Goal: Communication & Community: Answer question/provide support

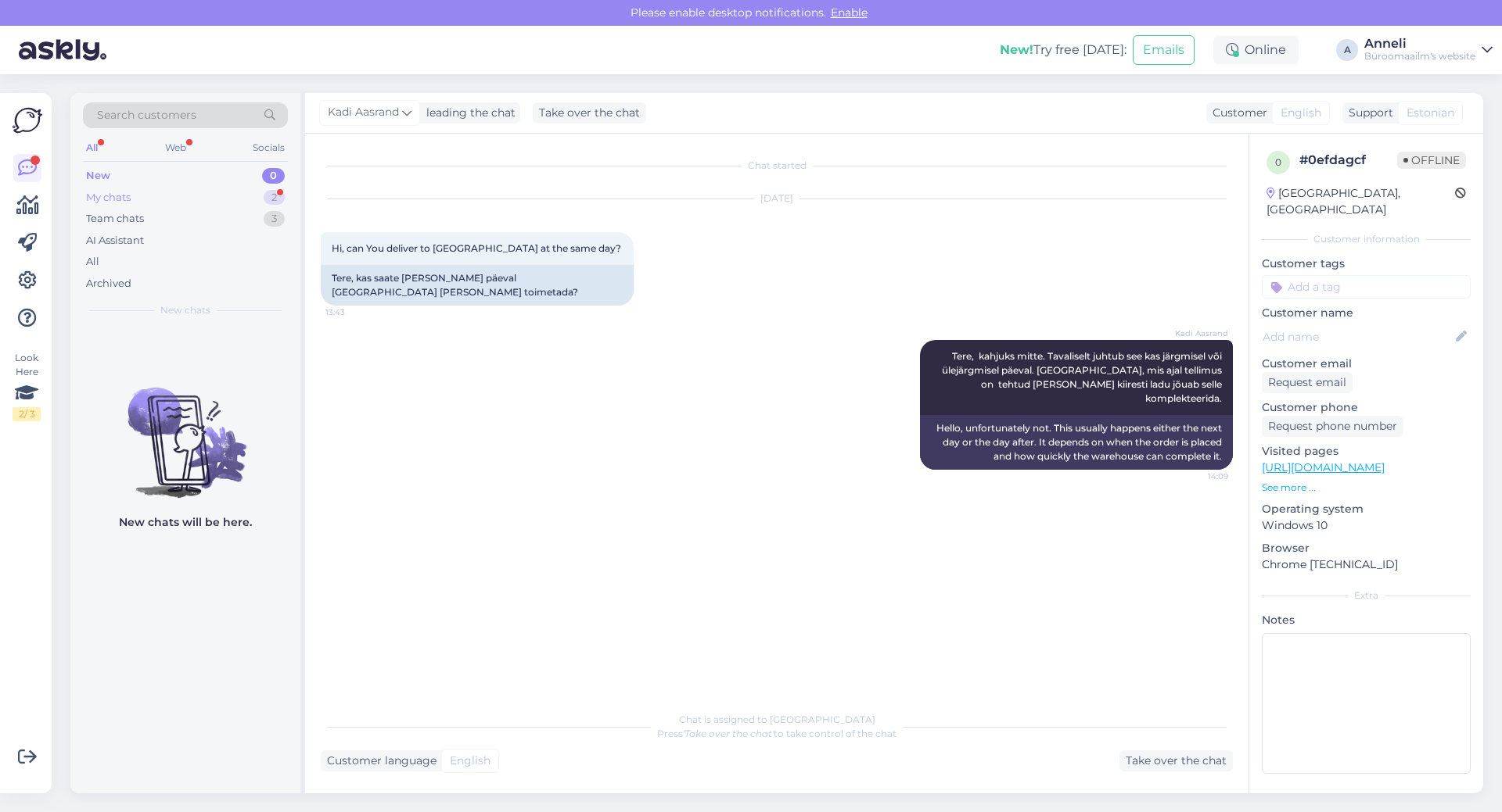
click at [218, 200] on div "My chats 2" at bounding box center [185, 197] width 205 height 22
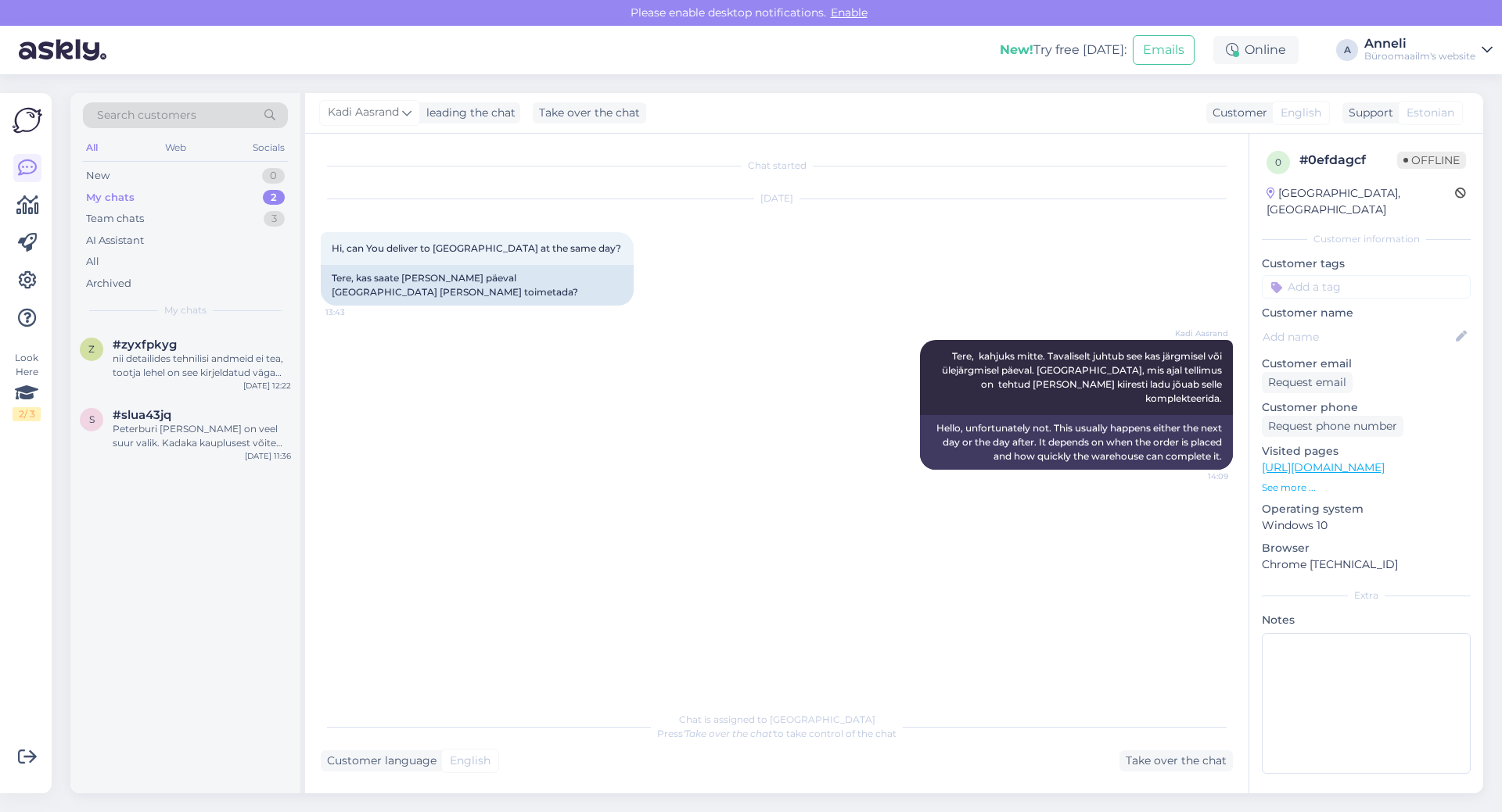
click at [744, 271] on div "[DATE] Hi, can You deliver to [GEOGRAPHIC_DATA] at the same day? 13:43 Tere, ka…" at bounding box center [777, 253] width 912 height 141
click at [160, 362] on div "nii detailides tehnilisi andmeid ei tea, tootja lehel on see kirjeldatud väga ü…" at bounding box center [201, 366] width 179 height 28
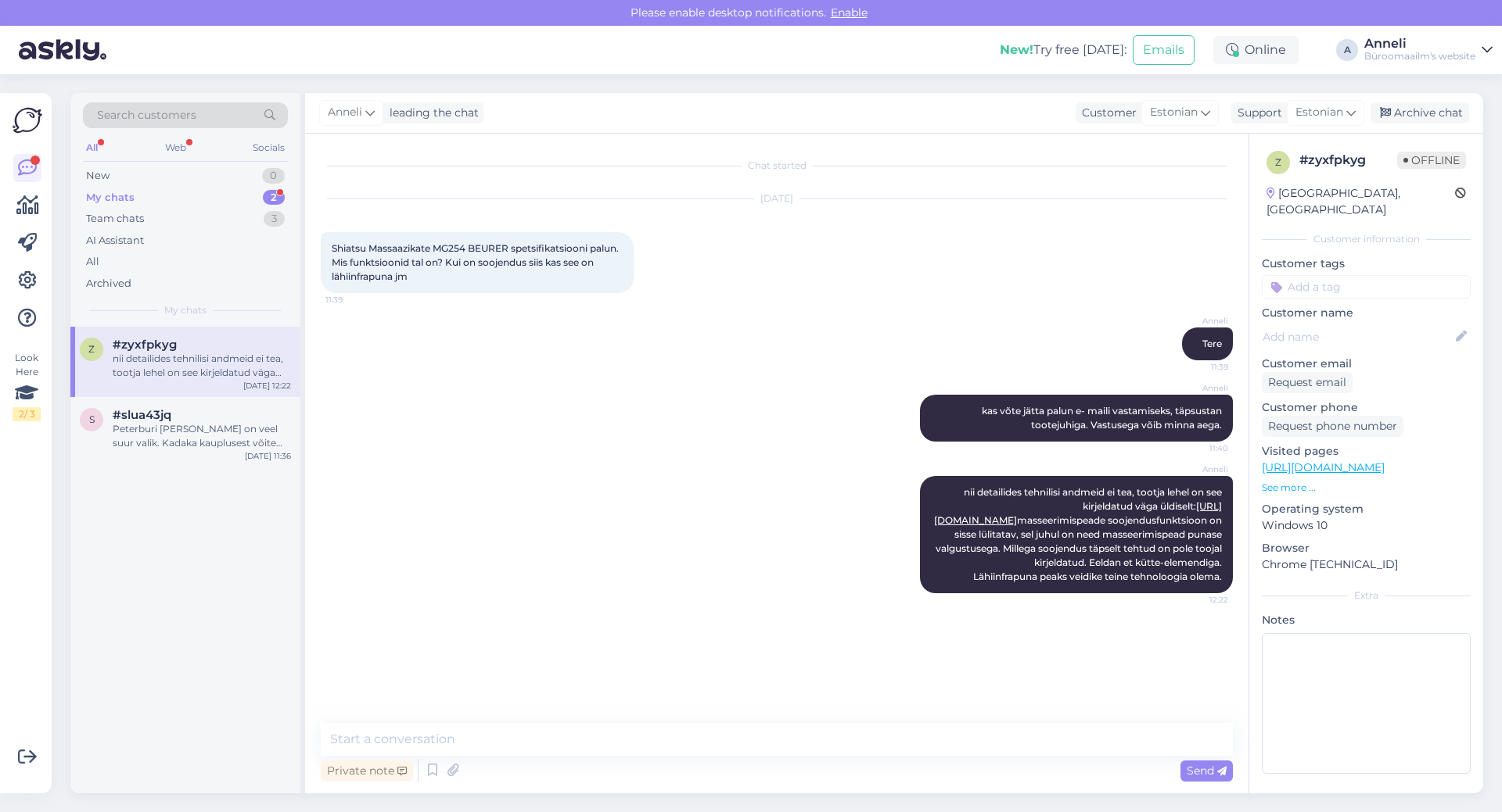
click at [240, 194] on div "My chats 2" at bounding box center [185, 197] width 205 height 22
click at [245, 166] on div "New 1" at bounding box center [185, 175] width 205 height 22
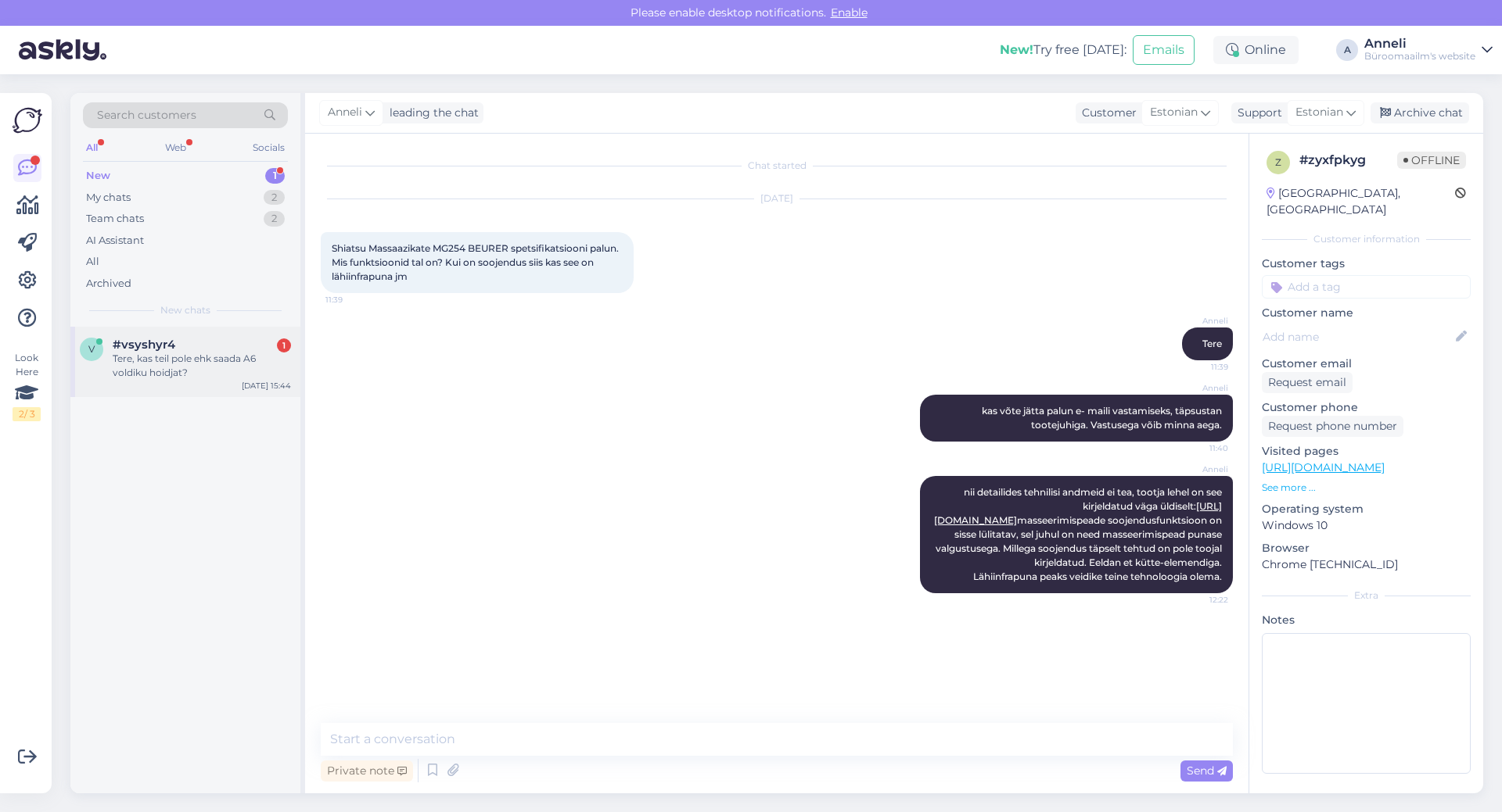
click at [175, 348] on div "#vsyshyr4 1" at bounding box center [201, 345] width 179 height 14
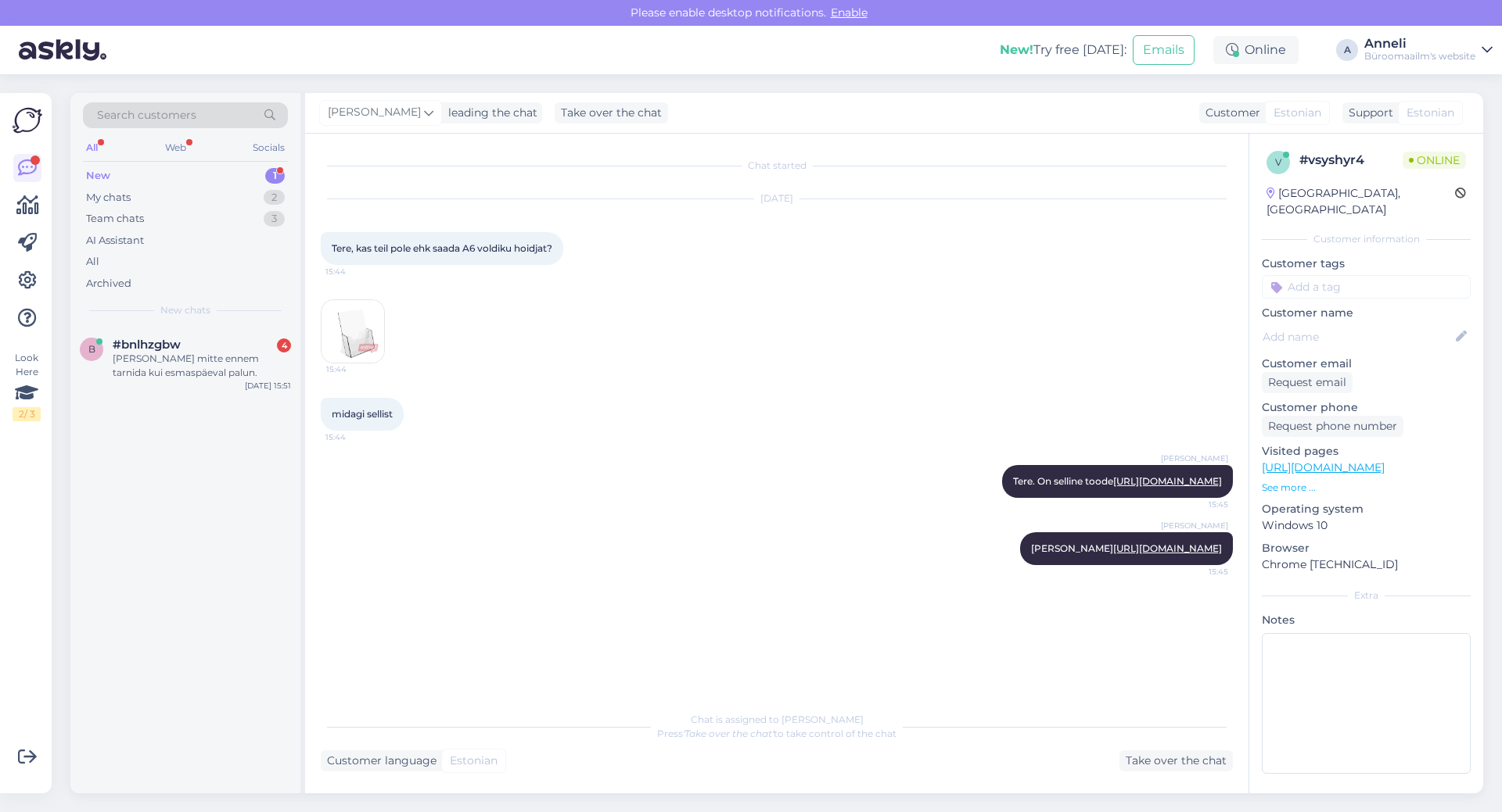
click at [697, 304] on div "15:44" at bounding box center [777, 331] width 912 height 98
click at [231, 369] on div "[PERSON_NAME] mitte ennem tarnida kui esmaspäeval palun." at bounding box center [201, 366] width 179 height 28
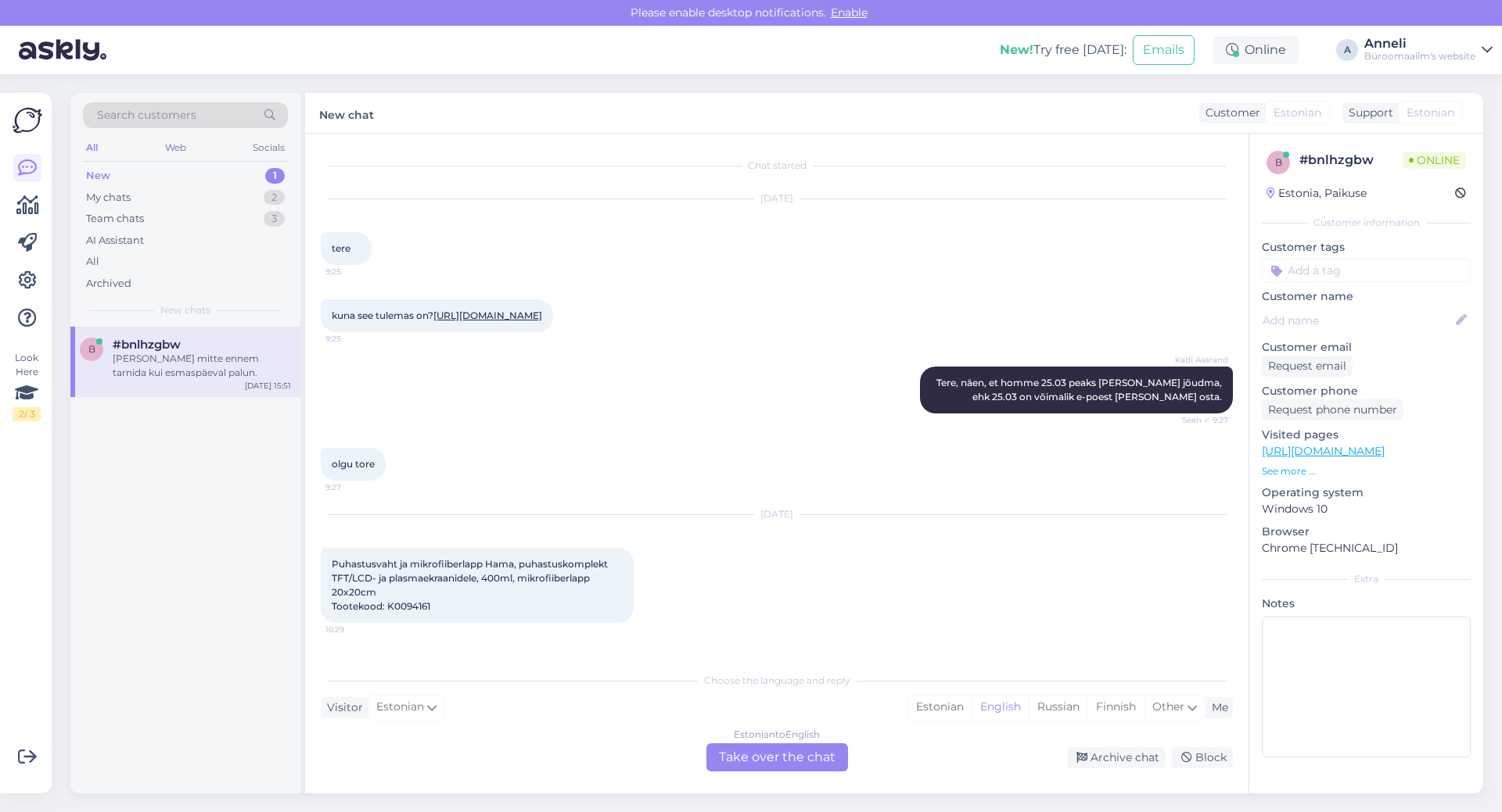
scroll to position [7529, 0]
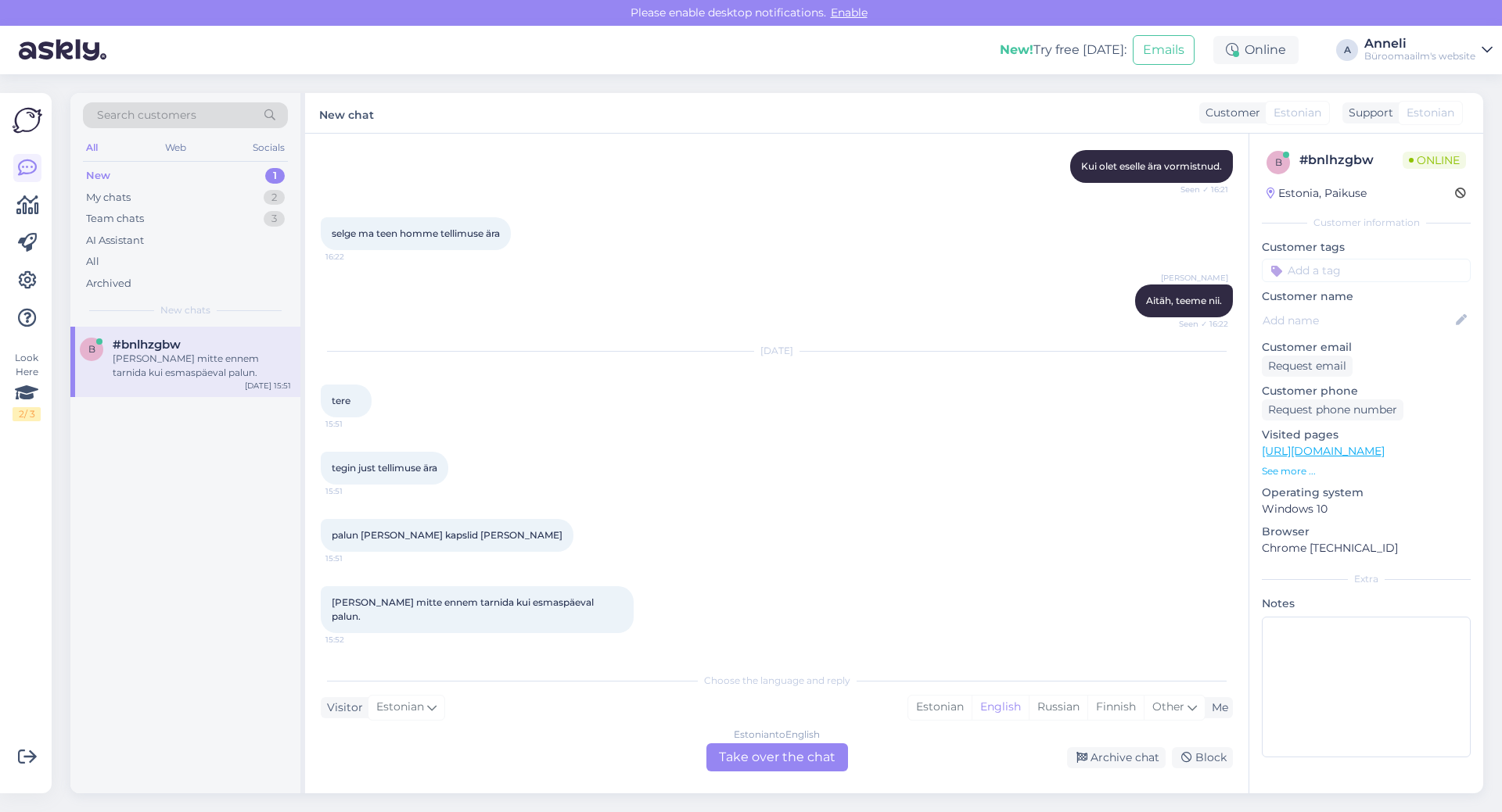
click at [811, 308] on div "[PERSON_NAME], teeme nii. Seen ✓ 16:22" at bounding box center [777, 301] width 912 height 67
click at [708, 293] on div "[PERSON_NAME], teeme nii. Seen ✓ 16:22" at bounding box center [777, 301] width 912 height 67
click at [704, 303] on div "[PERSON_NAME], teeme nii. Seen ✓ 16:22" at bounding box center [777, 301] width 912 height 67
click at [678, 306] on div "[PERSON_NAME], teeme nii. Seen ✓ 16:22" at bounding box center [777, 301] width 912 height 67
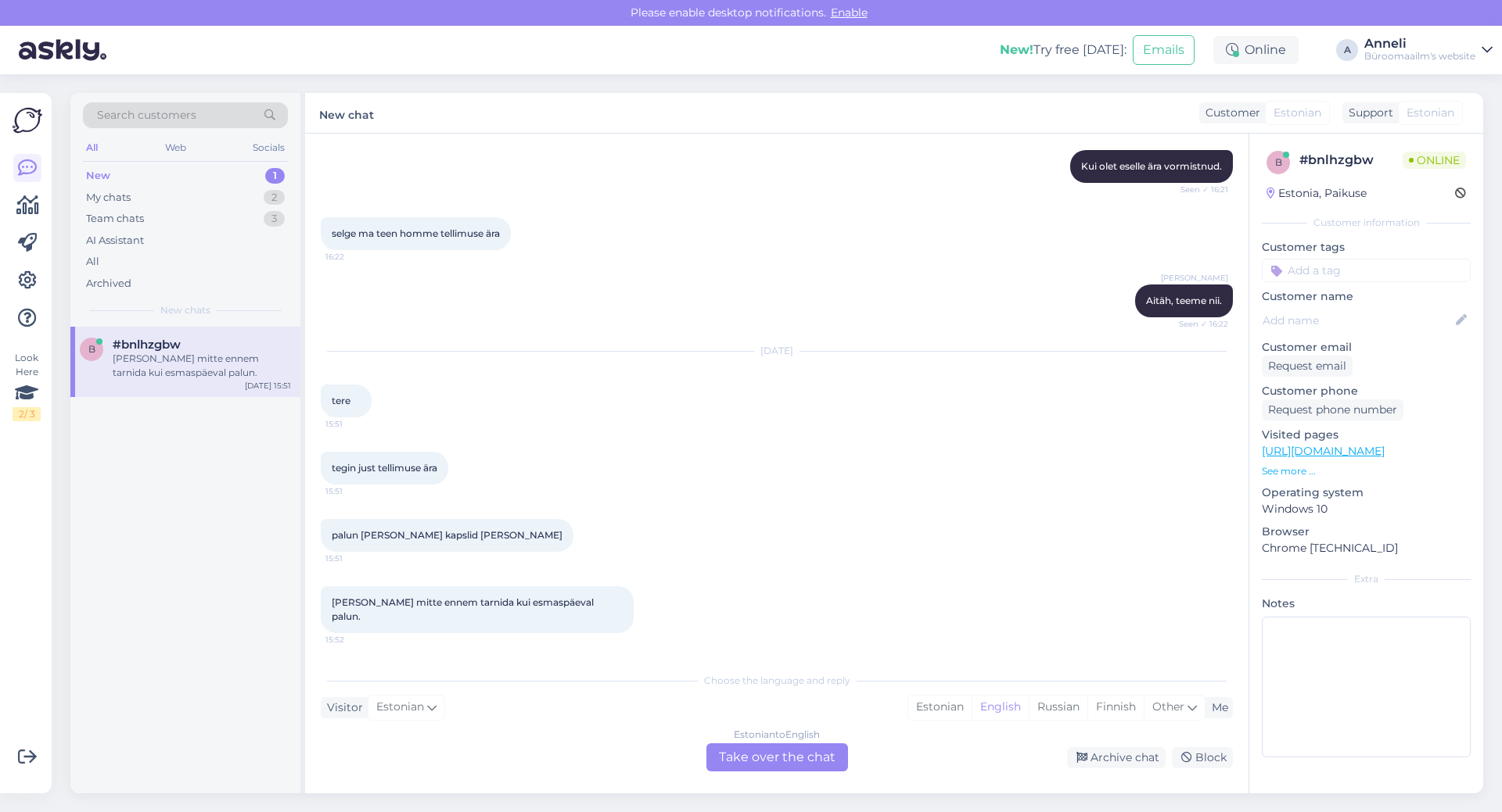
click at [669, 435] on div "[DATE] tere 15:51" at bounding box center [777, 384] width 912 height 100
click at [618, 295] on div "[PERSON_NAME], teeme nii. Seen ✓ 16:22" at bounding box center [777, 301] width 912 height 67
click at [863, 325] on div "[PERSON_NAME], teeme nii. Seen ✓ 16:22" at bounding box center [777, 301] width 912 height 67
click at [792, 435] on div "[DATE] tere 15:51" at bounding box center [777, 384] width 912 height 100
click at [781, 301] on div "[PERSON_NAME], teeme nii. Seen ✓ 16:22" at bounding box center [777, 301] width 912 height 67
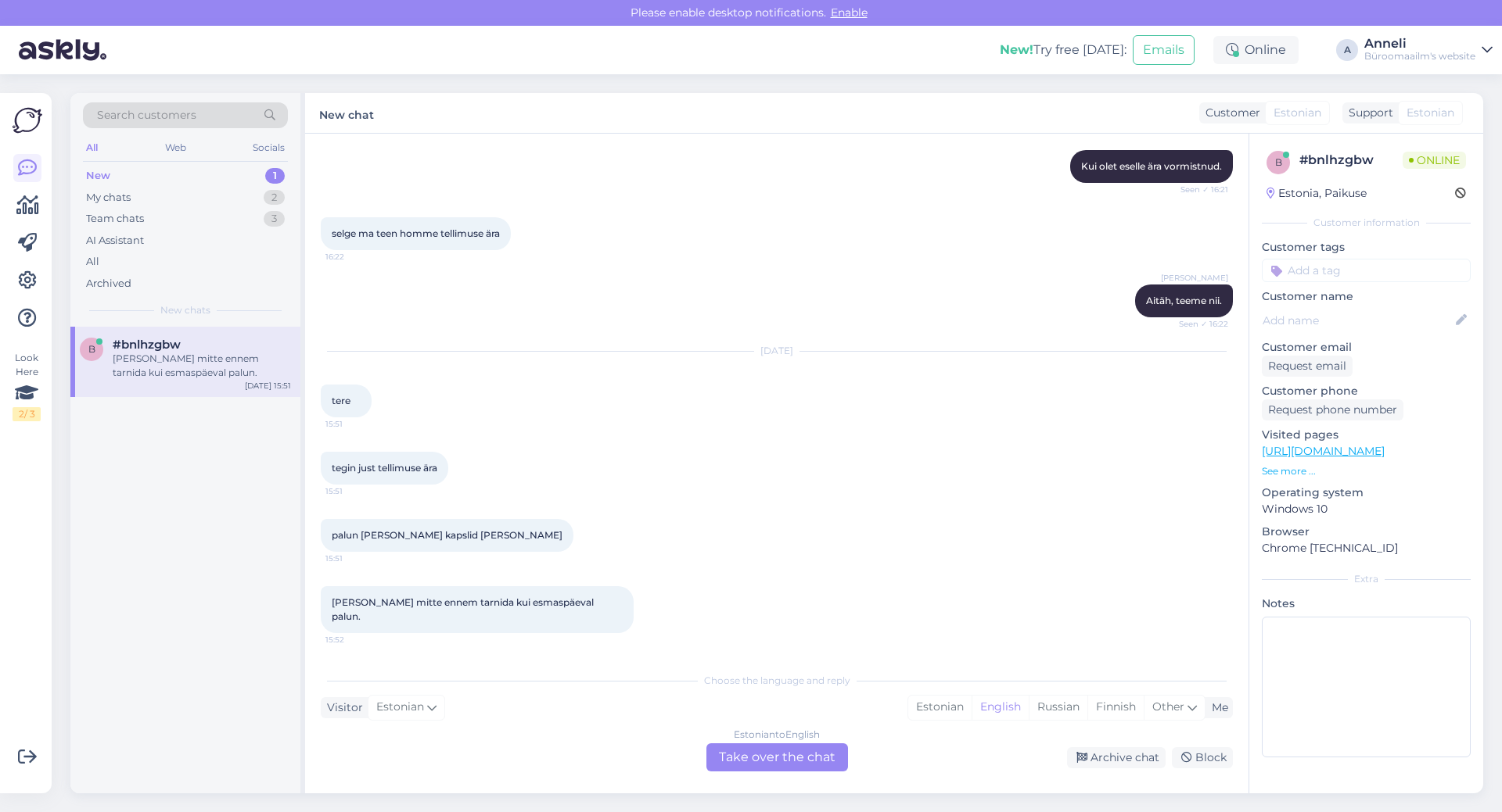
click at [772, 330] on div "[PERSON_NAME], teeme nii. Seen ✓ 16:22" at bounding box center [777, 301] width 912 height 67
click at [732, 412] on div "[DATE] tere 15:51" at bounding box center [777, 384] width 912 height 100
click at [745, 335] on div "[PERSON_NAME], teeme nii. Seen ✓ 16:22" at bounding box center [777, 301] width 912 height 67
click at [751, 384] on div "[DATE] tere 15:51" at bounding box center [777, 384] width 912 height 100
click at [768, 334] on div "[PERSON_NAME], teeme nii. Seen ✓ 16:22" at bounding box center [777, 301] width 912 height 67
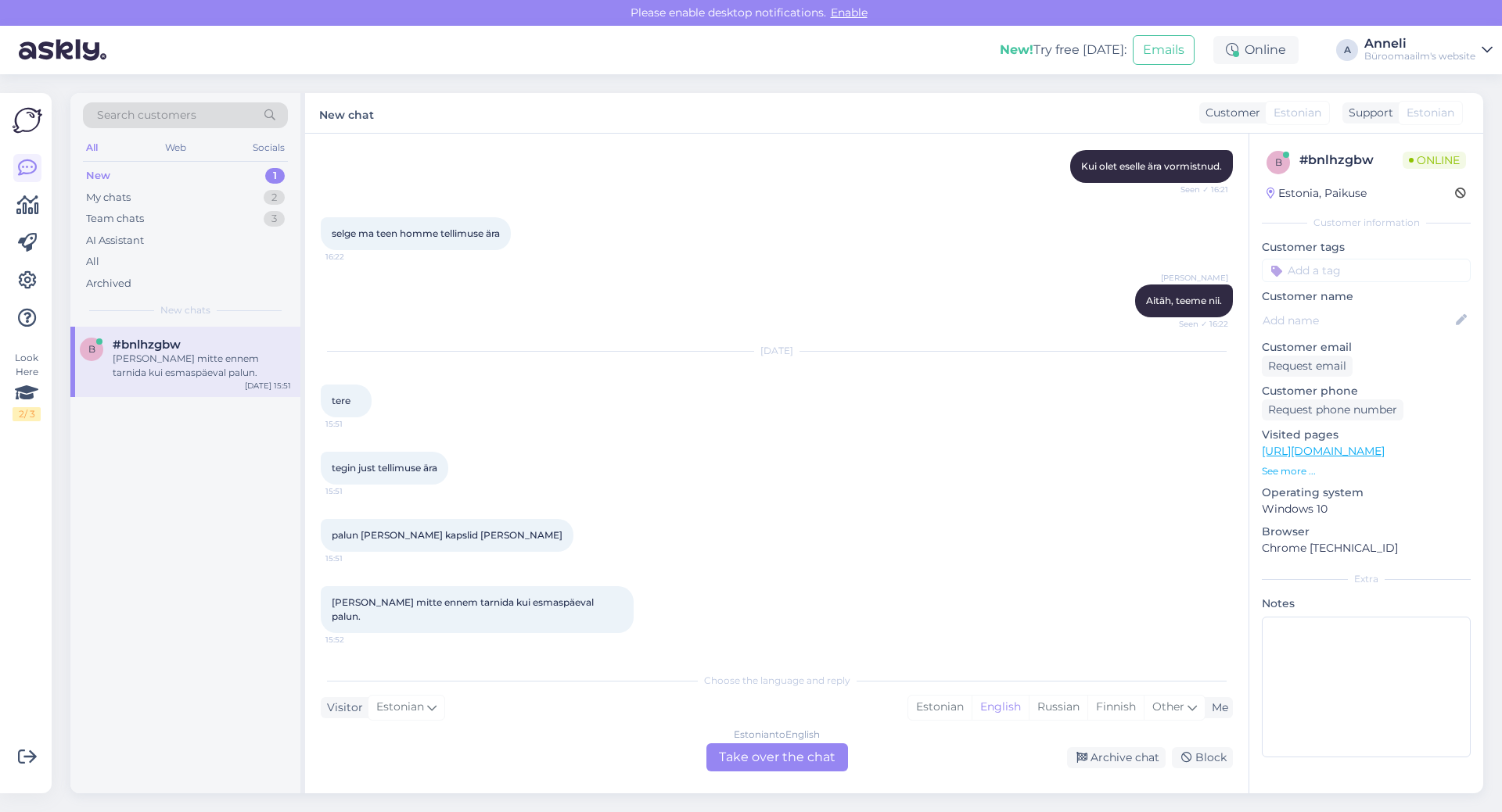
click at [773, 387] on div "[DATE] tere 15:51" at bounding box center [777, 384] width 912 height 100
click at [782, 335] on div "[PERSON_NAME], teeme nii. Seen ✓ 16:22" at bounding box center [777, 301] width 912 height 67
click at [787, 377] on div "[DATE] tere 15:51" at bounding box center [777, 384] width 912 height 100
click at [775, 331] on div "[PERSON_NAME], teeme nii. Seen ✓ 16:22" at bounding box center [777, 301] width 912 height 67
click at [767, 335] on div "[PERSON_NAME], teeme nii. Seen ✓ 16:22" at bounding box center [777, 301] width 912 height 67
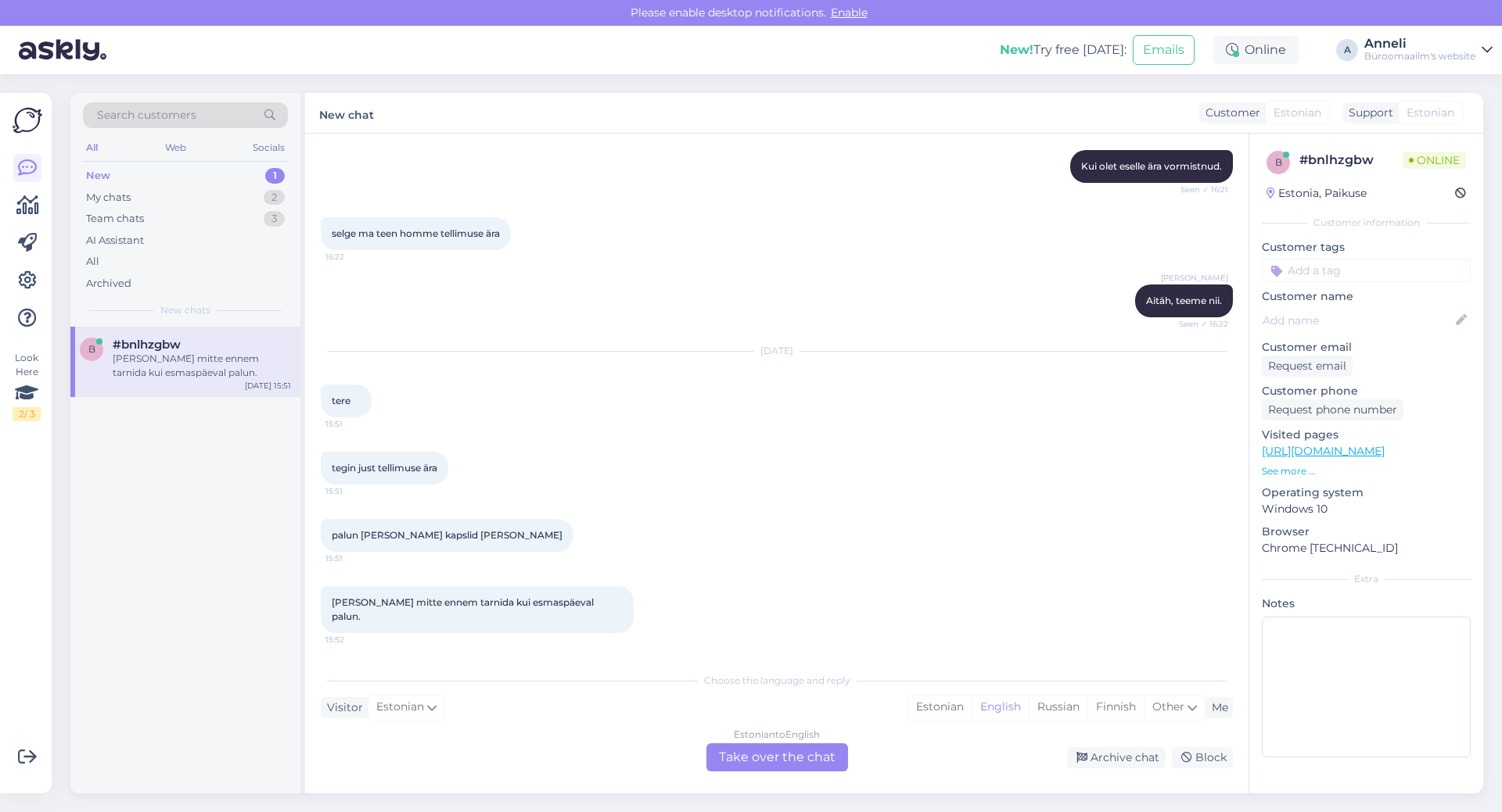
click at [761, 388] on div "[DATE] tere 15:51" at bounding box center [777, 384] width 912 height 100
click at [754, 358] on div "[DATE]" at bounding box center [777, 351] width 912 height 14
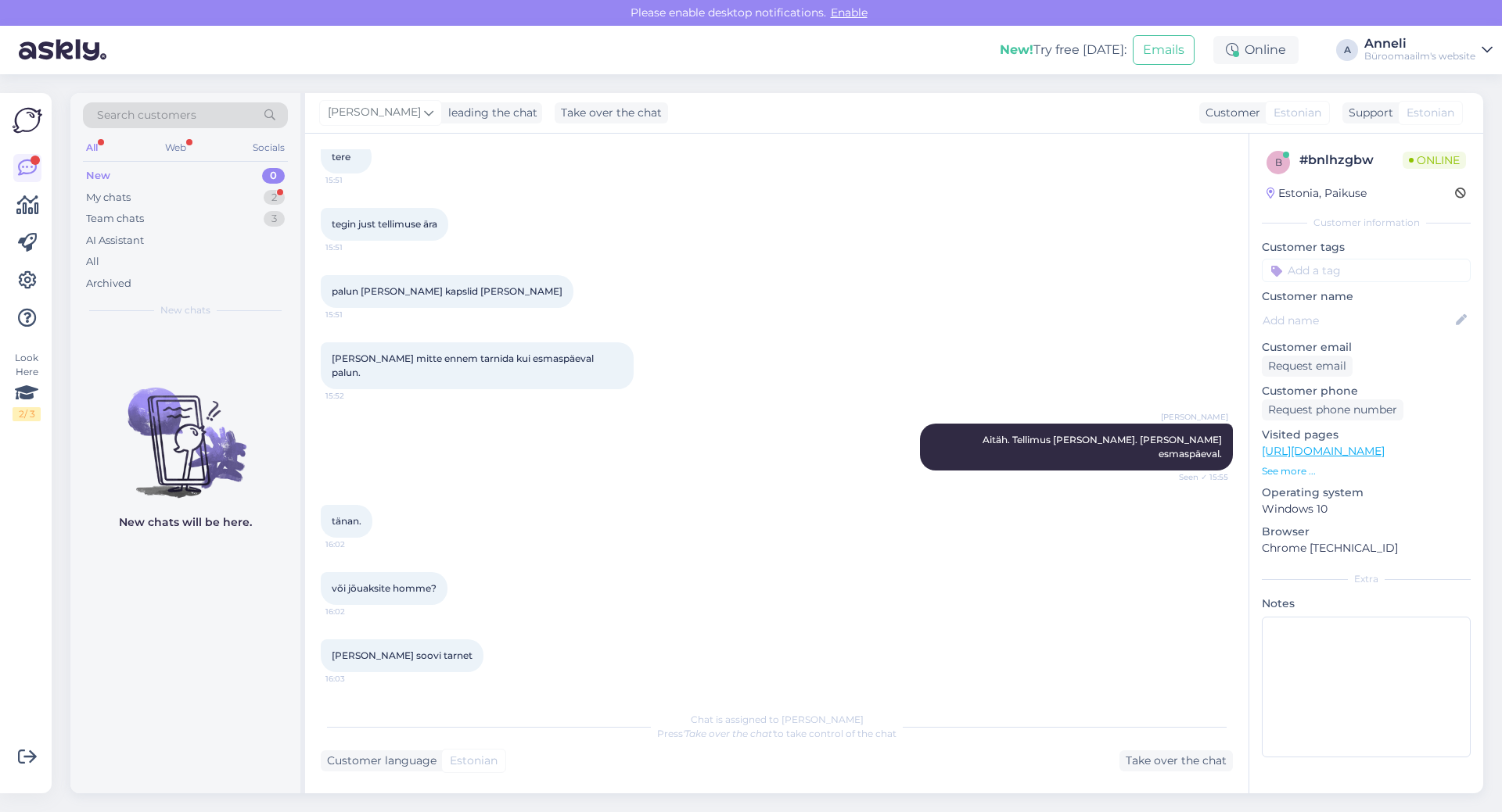
scroll to position [7582, 0]
click at [258, 191] on div "My chats 2" at bounding box center [185, 197] width 205 height 22
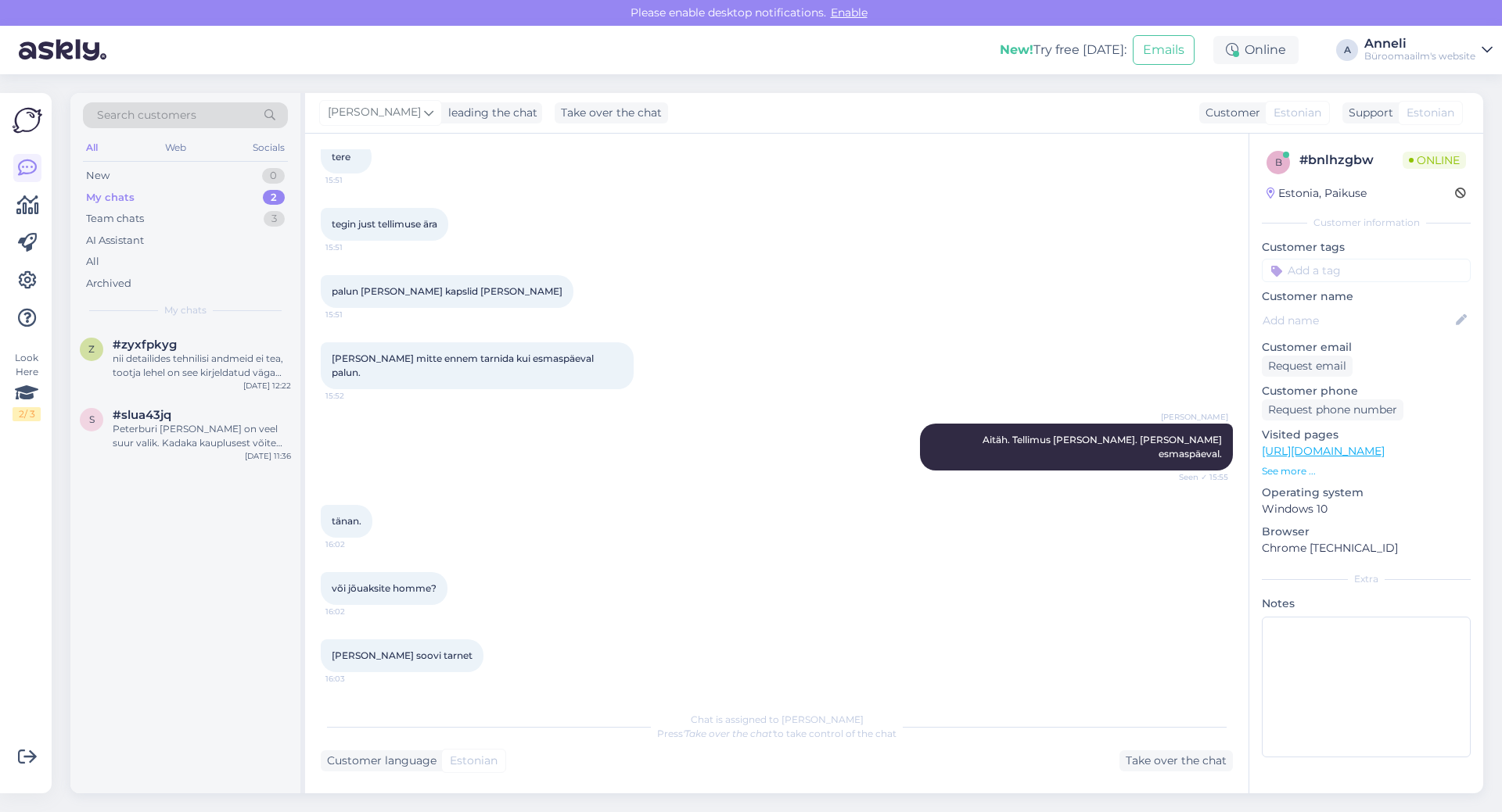
click at [850, 511] on div "tänan. 16:02" at bounding box center [777, 521] width 912 height 67
click at [788, 453] on div "[PERSON_NAME]. Tellimus [PERSON_NAME]. [PERSON_NAME] esmaspäeval. Seen ✓ 15:55" at bounding box center [777, 447] width 912 height 81
click at [748, 325] on div "palun [PERSON_NAME] kapslid [PERSON_NAME] 15:51" at bounding box center [777, 291] width 912 height 67
